Goal: Navigation & Orientation: Find specific page/section

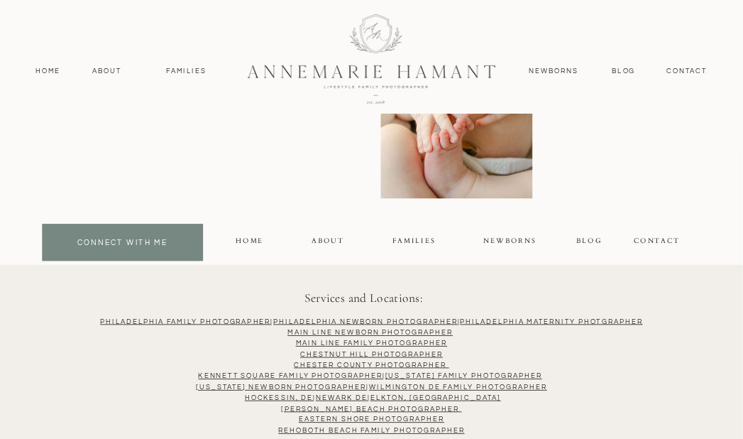
scroll to position [3497, 0]
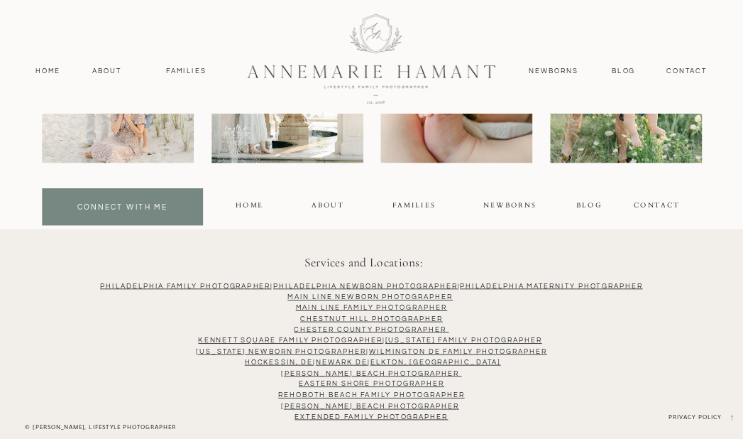
click at [420, 72] on div at bounding box center [372, 58] width 332 height 144
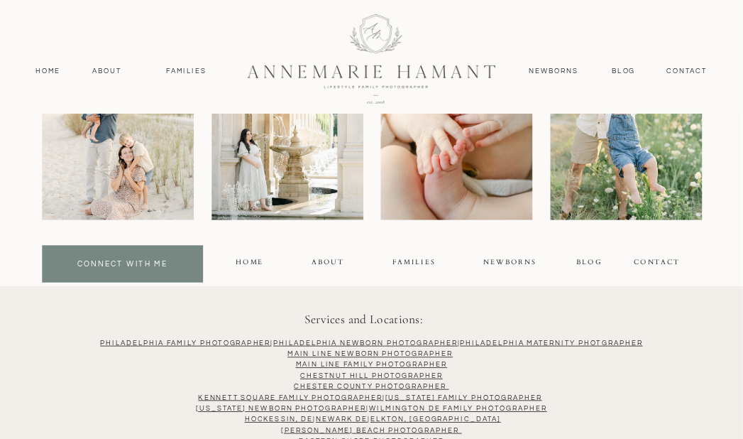
scroll to position [6247, 0]
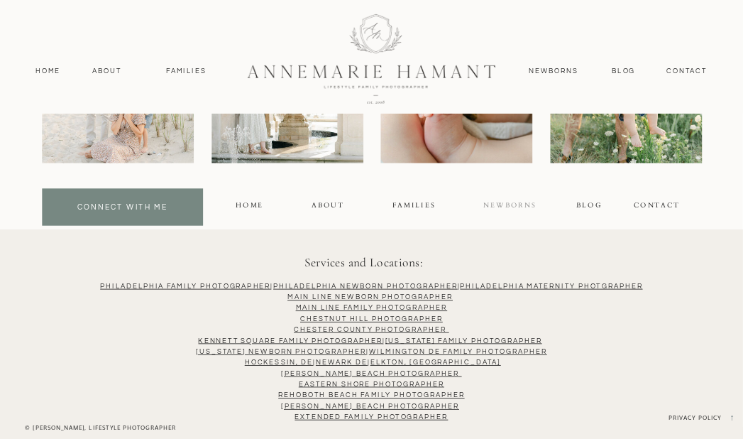
click at [523, 204] on div "NEWBORNS" at bounding box center [510, 206] width 55 height 14
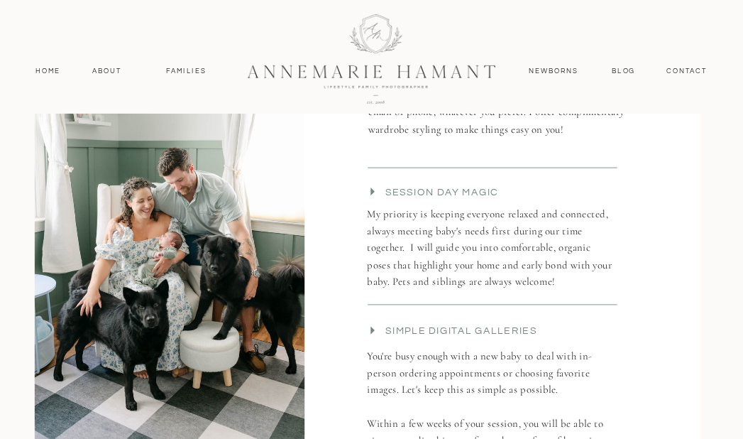
scroll to position [2201, 0]
click at [616, 70] on nav "Blog" at bounding box center [624, 70] width 29 height 11
